Goal: Task Accomplishment & Management: Manage account settings

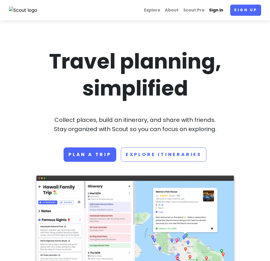
click at [217, 10] on link "Sign in" at bounding box center [216, 10] width 19 height 11
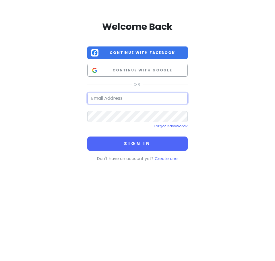
click at [137, 100] on input "email" at bounding box center [137, 98] width 100 height 11
type input "[EMAIL_ADDRESS][DOMAIN_NAME]"
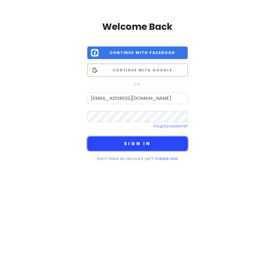
click at [114, 145] on button "Sign in" at bounding box center [137, 143] width 100 height 14
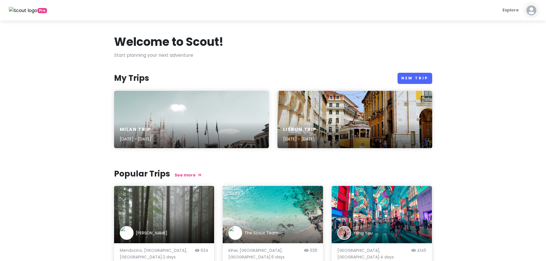
click at [534, 10] on img at bounding box center [531, 10] width 11 height 11
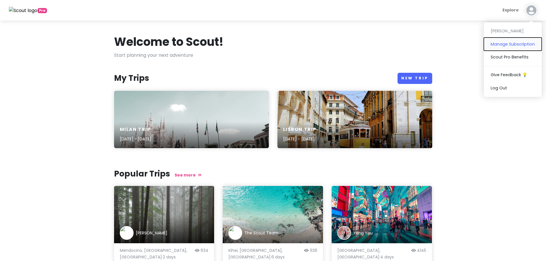
click at [505, 42] on button "Manage Subscription" at bounding box center [513, 44] width 58 height 13
